Goal: Task Accomplishment & Management: Complete application form

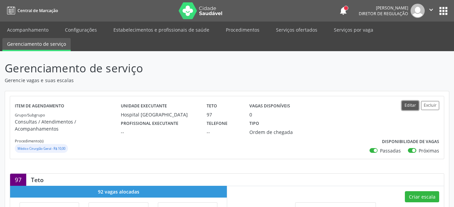
click at [406, 106] on button "Editar" at bounding box center [410, 105] width 17 height 9
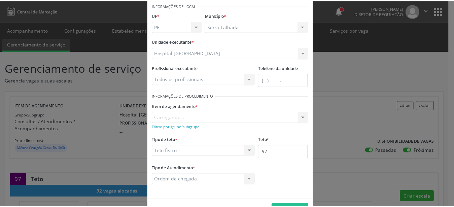
scroll to position [53, 0]
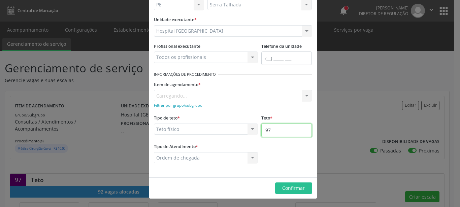
click at [277, 131] on input "97" at bounding box center [286, 130] width 51 height 13
type input "98"
click at [287, 188] on span "Confirmar" at bounding box center [293, 188] width 23 height 6
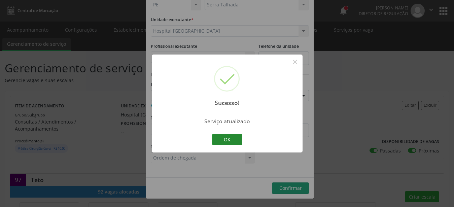
click at [231, 137] on button "OK" at bounding box center [227, 139] width 30 height 11
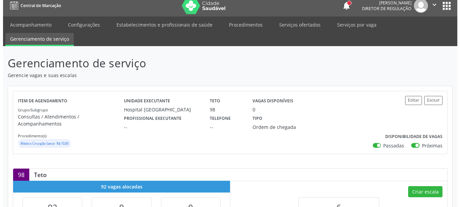
scroll to position [34, 0]
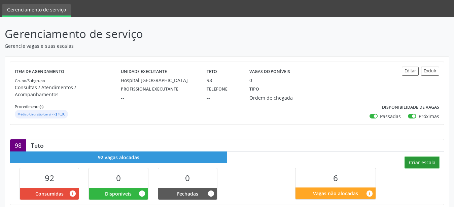
click at [418, 157] on button "Criar escala" at bounding box center [422, 162] width 34 height 11
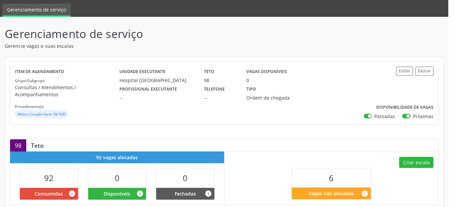
select select "7"
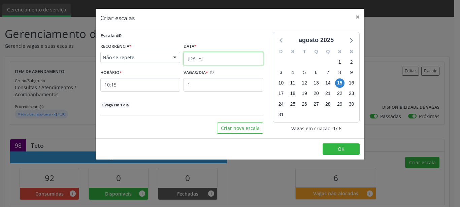
click at [225, 61] on input "[DATE]" at bounding box center [224, 58] width 80 height 13
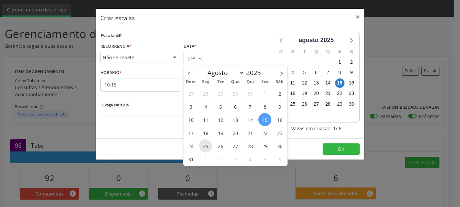
click at [212, 145] on span "25" at bounding box center [205, 145] width 13 height 13
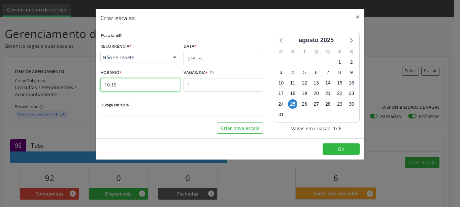
click at [137, 89] on input "10:15" at bounding box center [140, 84] width 80 height 13
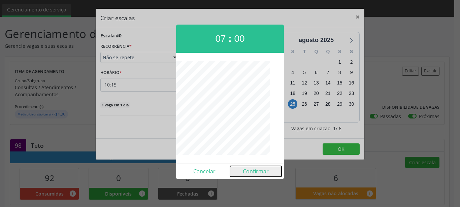
click at [249, 172] on button "Confirmar" at bounding box center [256, 171] width 52 height 11
type input "07:00"
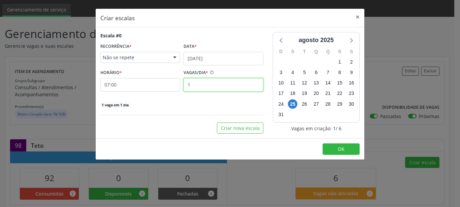
click at [202, 82] on input "1" at bounding box center [224, 84] width 80 height 13
drag, startPoint x: 335, startPoint y: 149, endPoint x: 332, endPoint y: 153, distance: 5.1
click at [333, 150] on button "OK" at bounding box center [341, 148] width 37 height 11
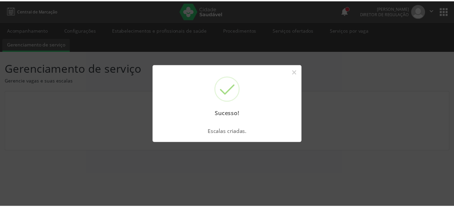
scroll to position [0, 0]
